Goal: Task Accomplishment & Management: Manage account settings

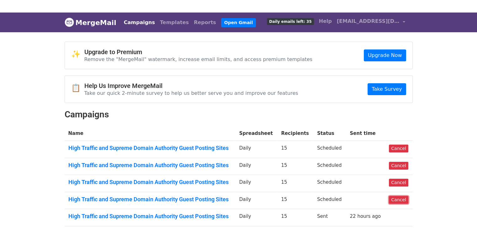
click at [398, 198] on link "Cancel" at bounding box center [398, 200] width 19 height 8
click at [429, 117] on body "MergeMail Campaigns Templates Reports Open Gmail Daily emails left: 35 Help sca…" at bounding box center [238, 201] width 477 height 377
click at [396, 202] on link "Cancel" at bounding box center [398, 200] width 19 height 8
click at [394, 200] on link "Cancel" at bounding box center [398, 200] width 19 height 8
click at [399, 201] on link "Cancel" at bounding box center [398, 200] width 19 height 8
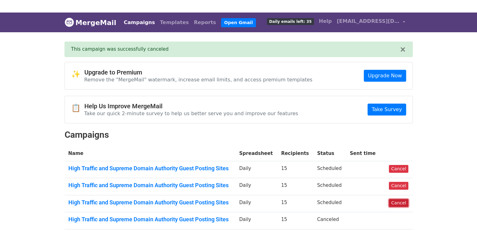
click at [396, 199] on link "Cancel" at bounding box center [398, 203] width 19 height 8
click at [400, 187] on link "Cancel" at bounding box center [398, 186] width 19 height 8
click at [399, 168] on link "Cancel" at bounding box center [398, 169] width 19 height 8
